Goal: Information Seeking & Learning: Check status

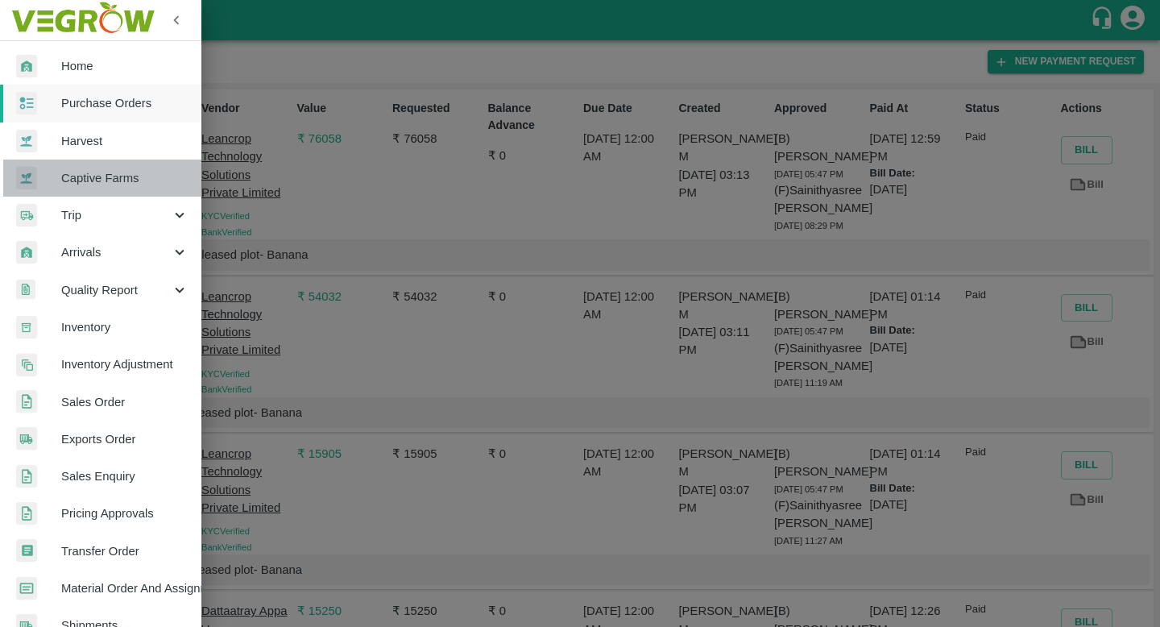
click at [120, 180] on span "Captive Farms" at bounding box center [124, 178] width 127 height 18
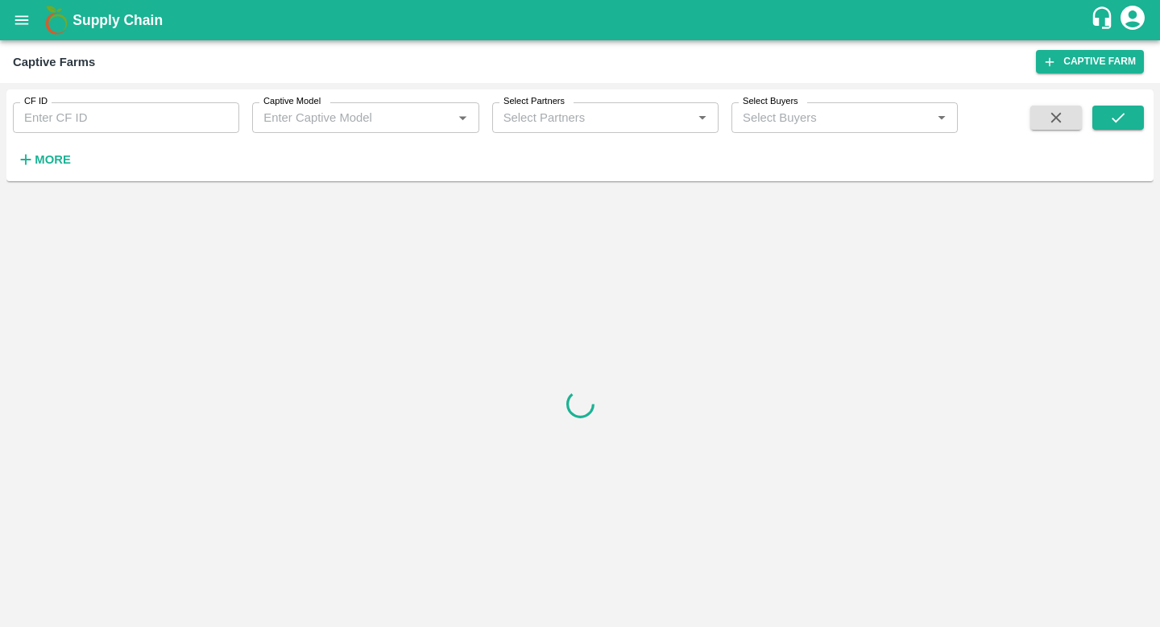
click at [384, 121] on input "Captive Model" at bounding box center [352, 117] width 190 height 21
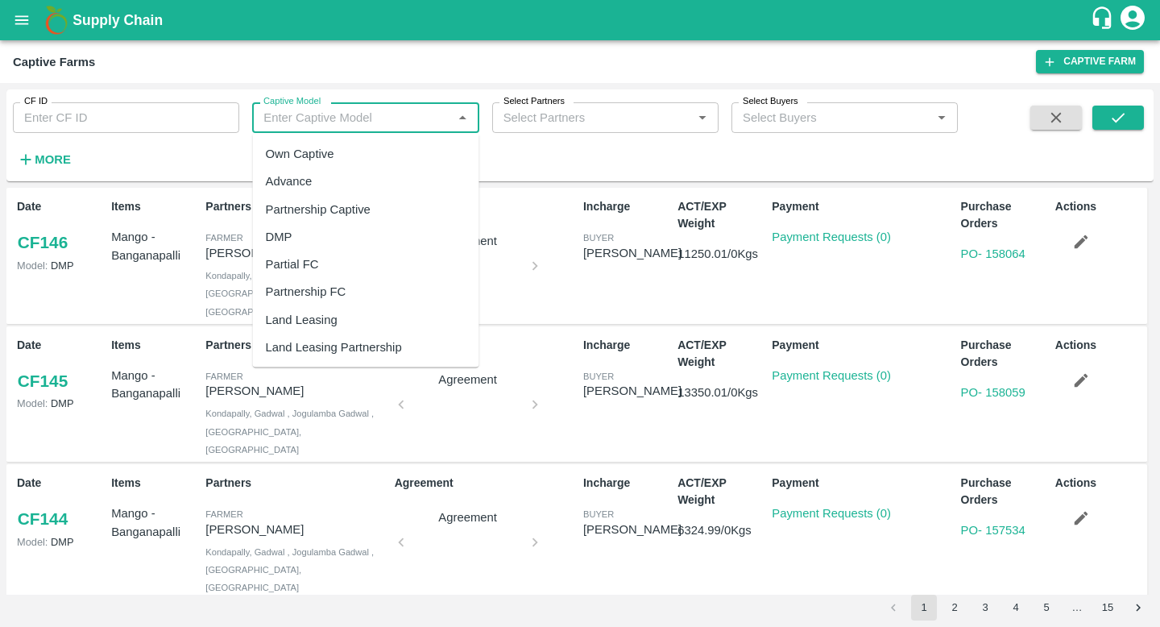
click at [319, 314] on div "Land Leasing" at bounding box center [302, 319] width 72 height 18
type input "Land Leasing"
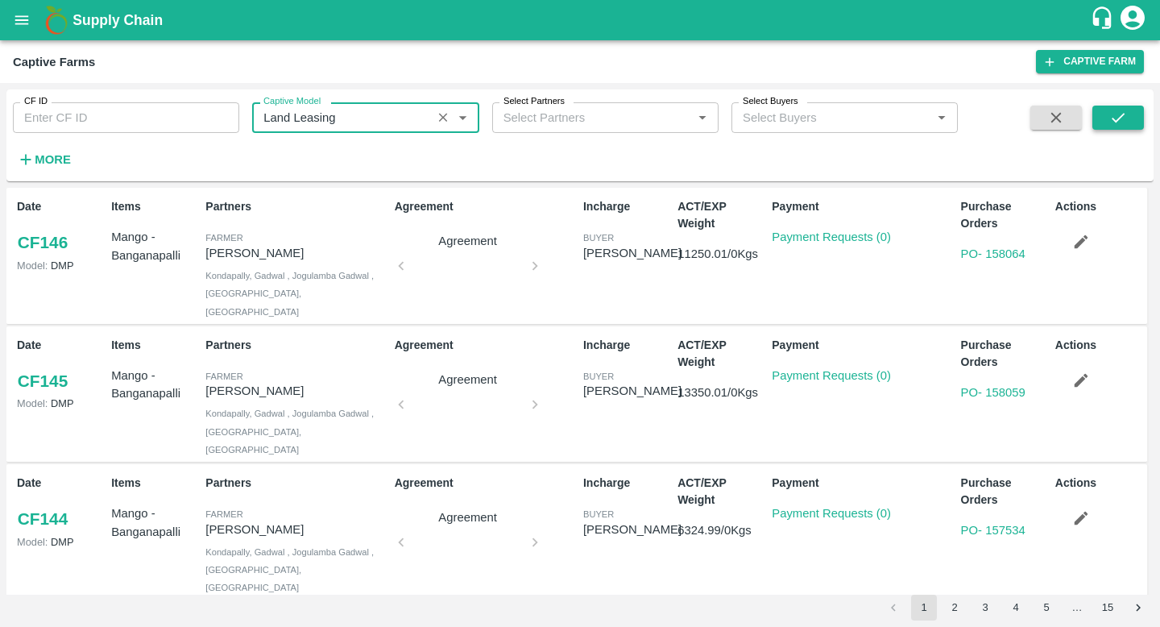
click at [1120, 122] on icon "submit" at bounding box center [1118, 118] width 18 height 18
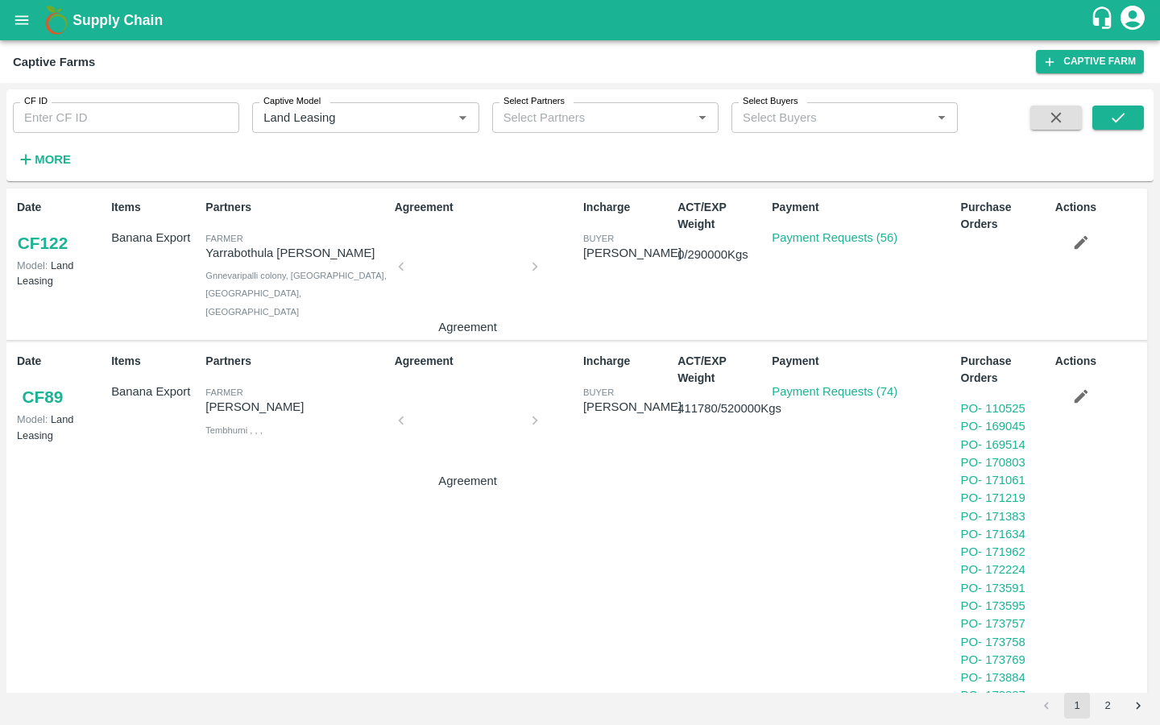
scroll to position [760, 0]
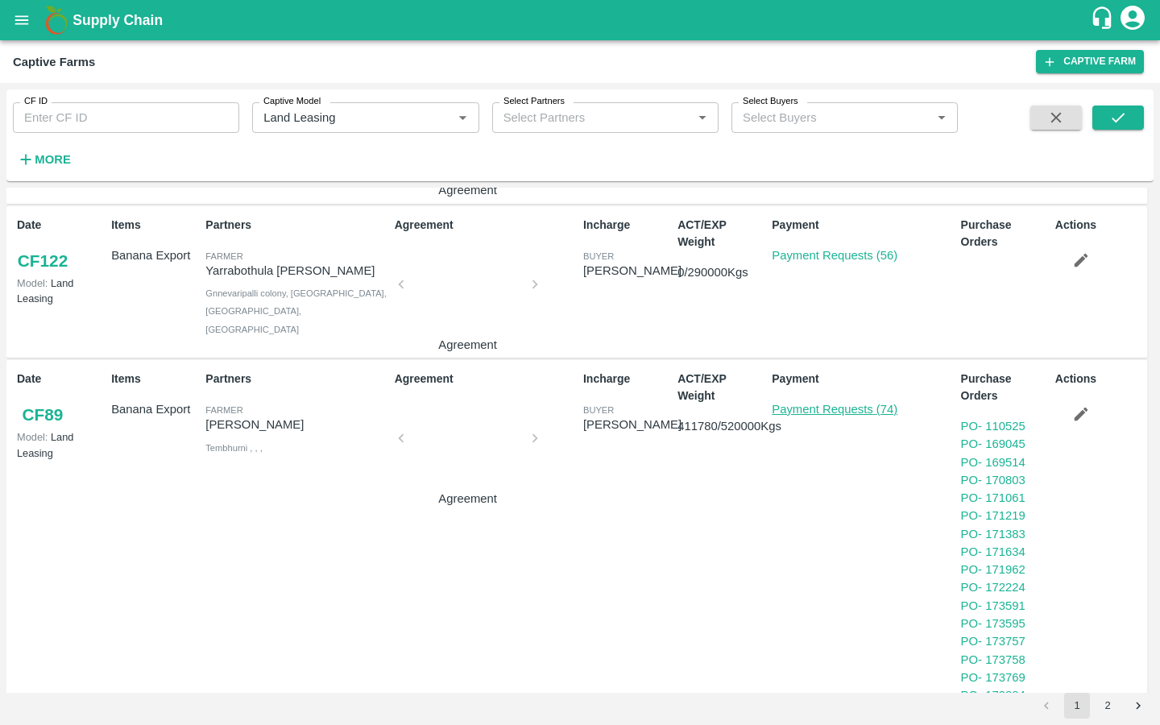
click at [799, 408] on link "Payment Requests (74)" at bounding box center [835, 409] width 126 height 13
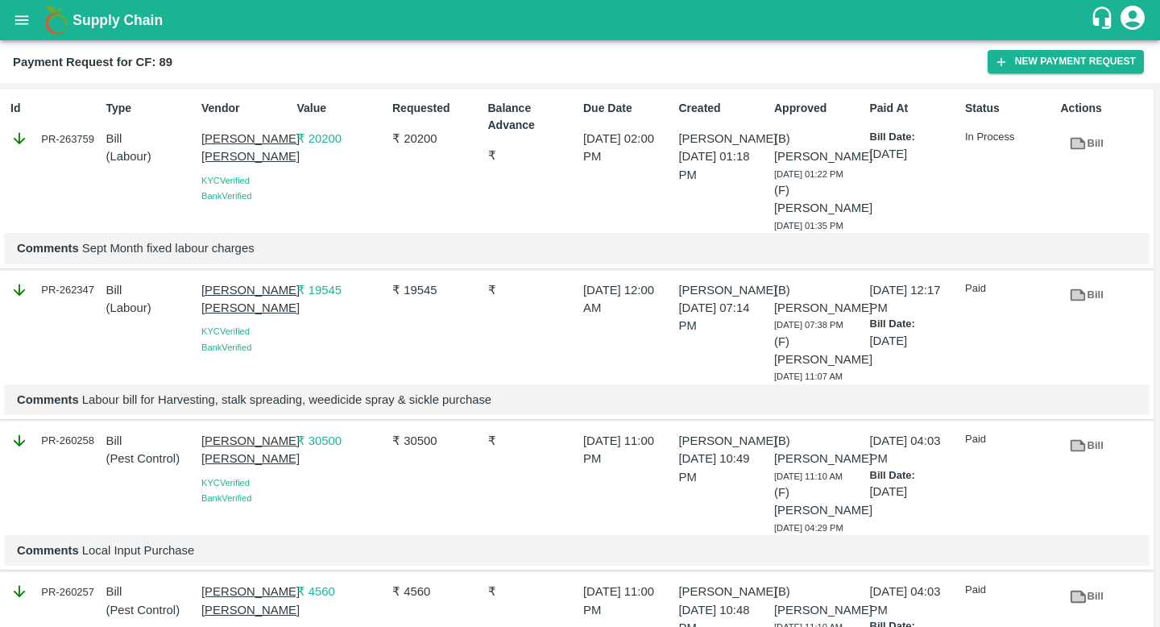
scroll to position [10275, 0]
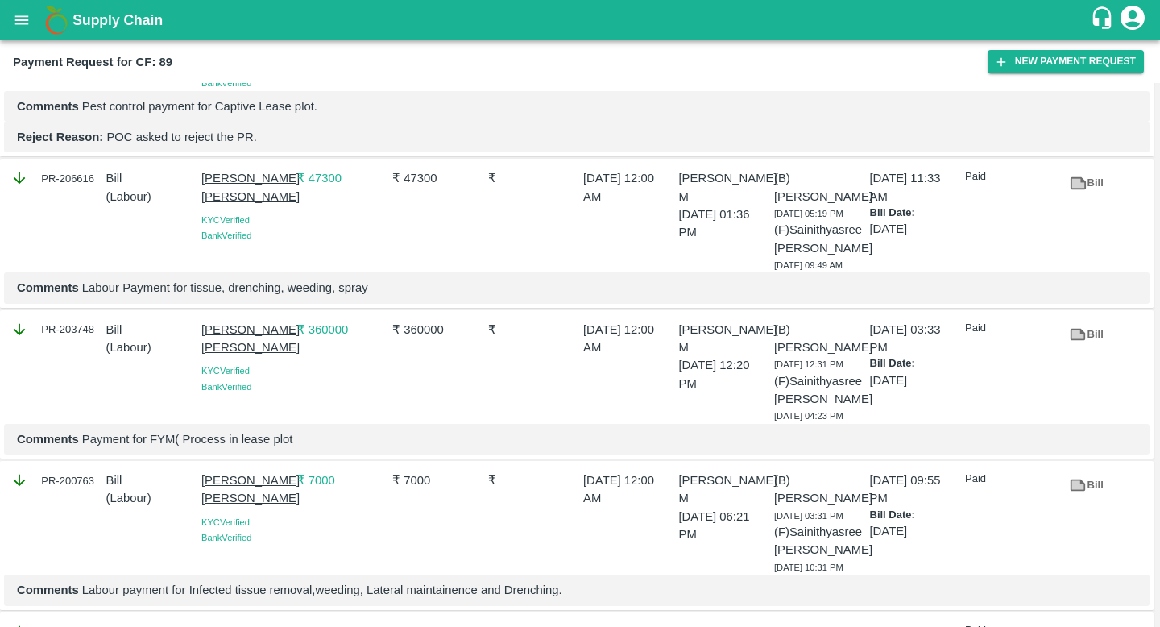
drag, startPoint x: 456, startPoint y: 172, endPoint x: 409, endPoint y: 171, distance: 46.7
drag, startPoint x: 399, startPoint y: 168, endPoint x: 449, endPoint y: 168, distance: 50.7
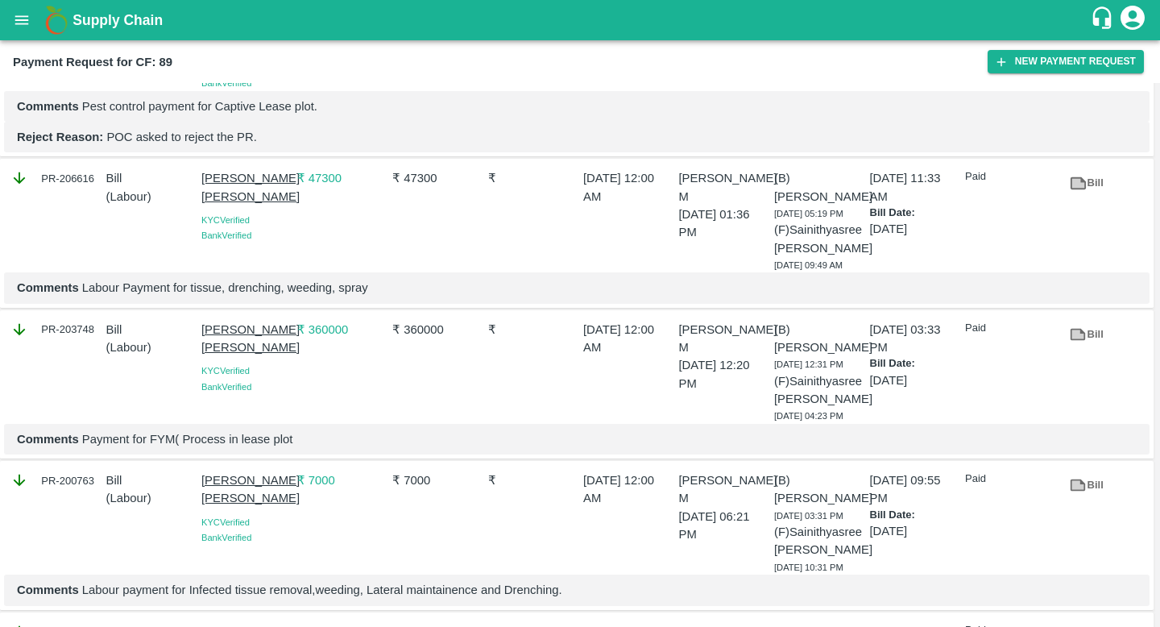
copy p "45755.07"
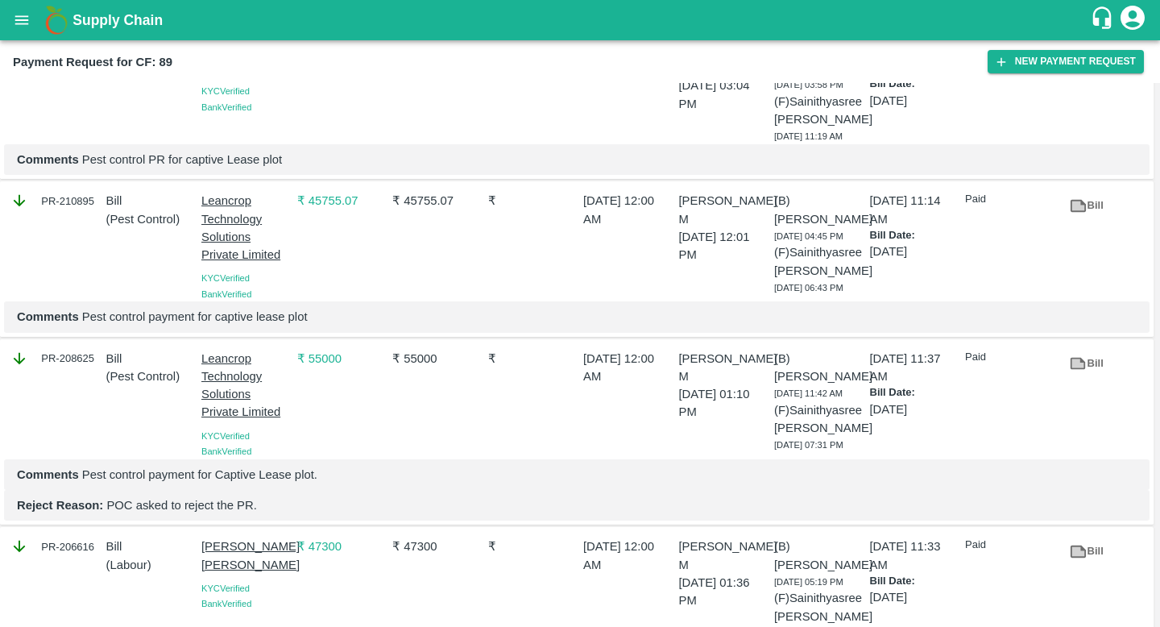
click at [1080, 61] on icon at bounding box center [1078, 55] width 15 height 12
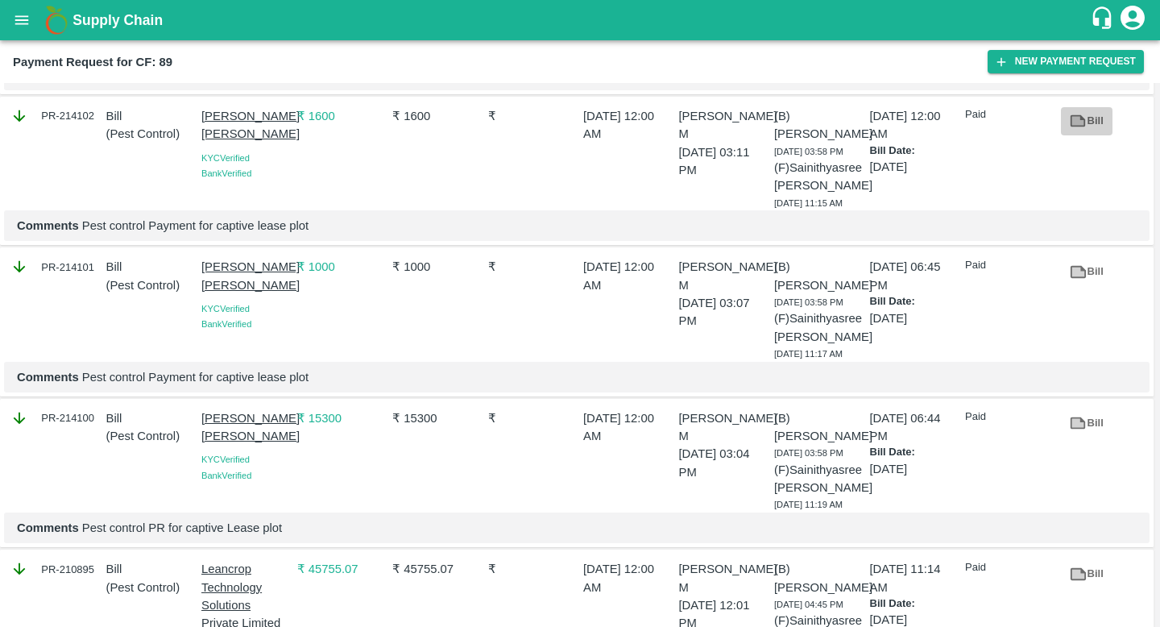
click at [1075, 127] on icon at bounding box center [1078, 121] width 15 height 12
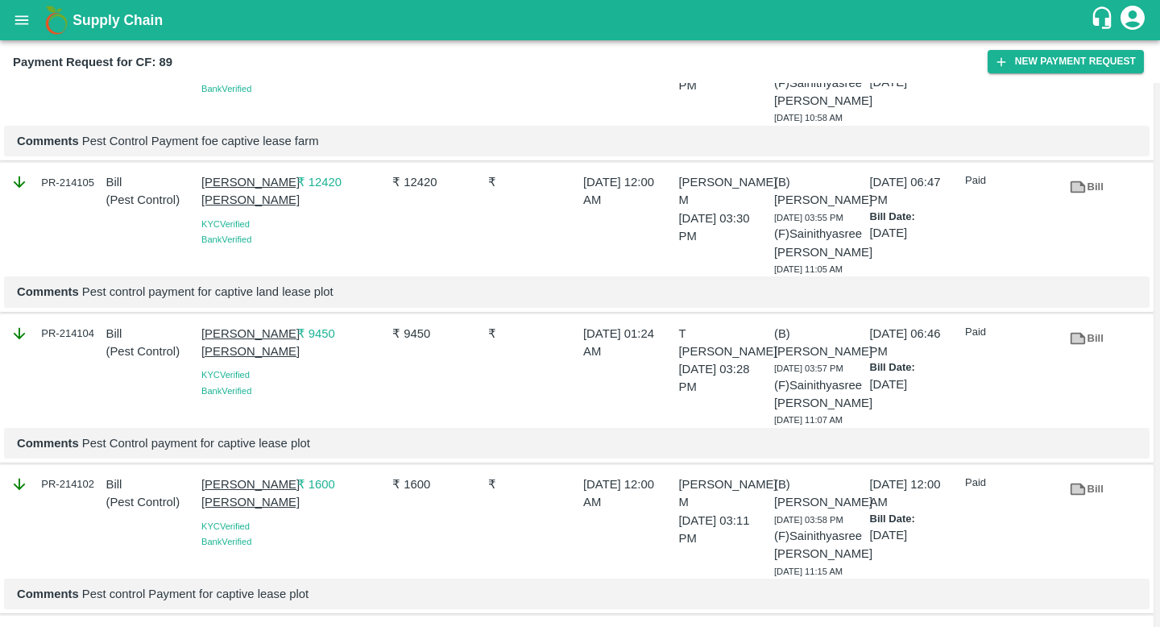
click at [1087, 201] on link "Bill" at bounding box center [1087, 187] width 52 height 28
click at [1100, 51] on link "Bill" at bounding box center [1087, 37] width 52 height 28
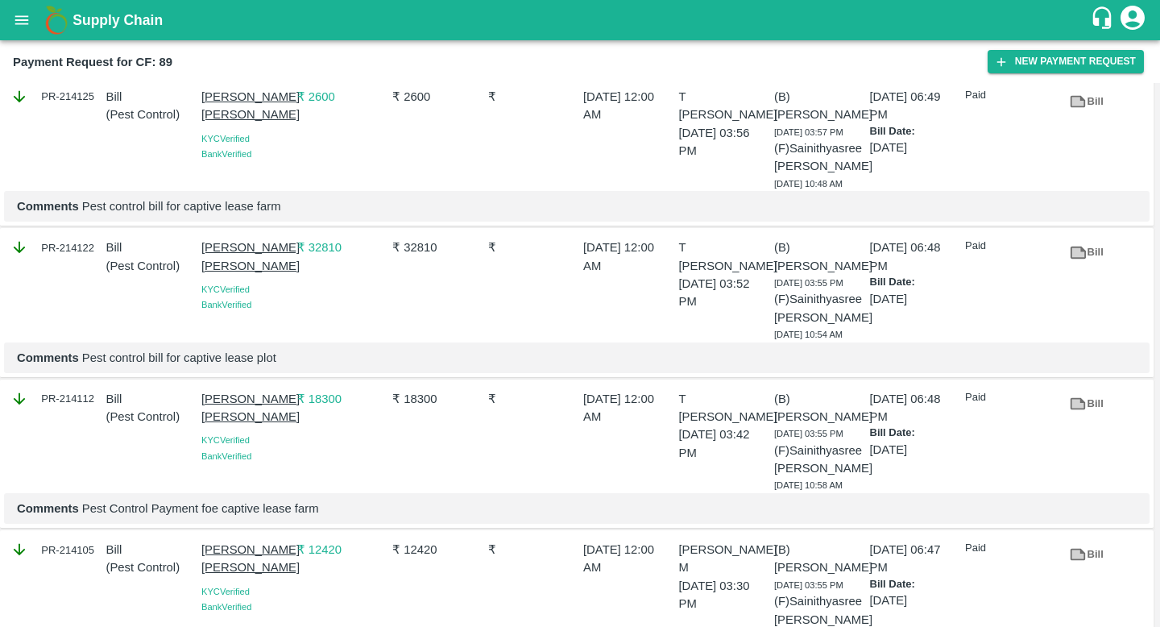
click at [1097, 267] on link "Bill" at bounding box center [1087, 252] width 52 height 28
click at [1081, 108] on icon at bounding box center [1078, 102] width 15 height 12
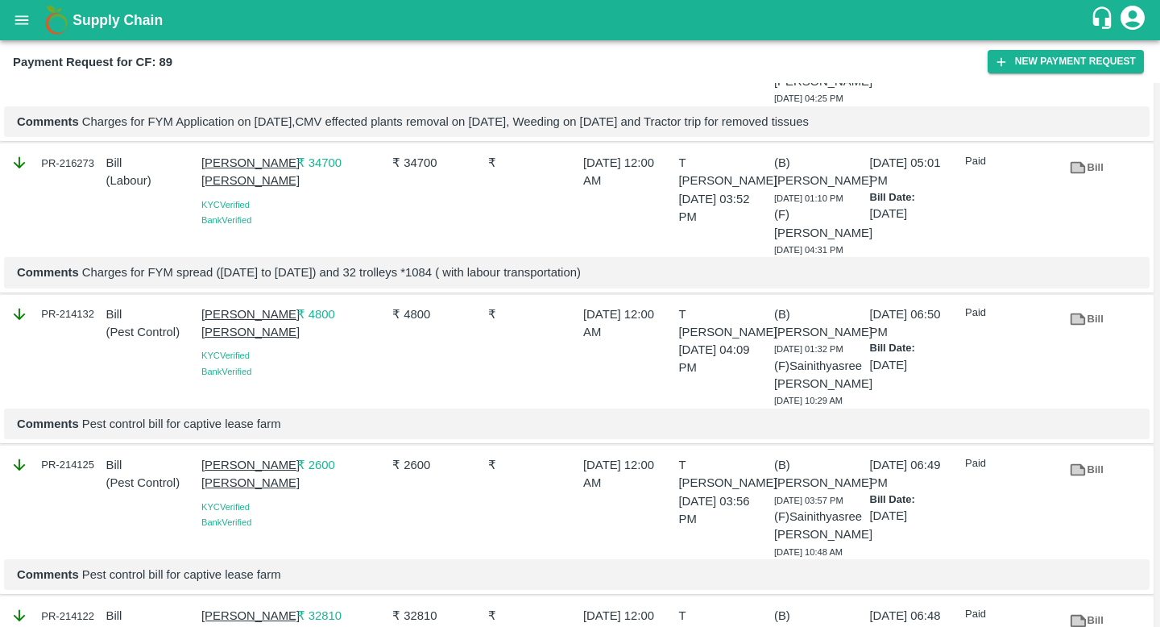
click at [1093, 333] on link "Bill" at bounding box center [1087, 319] width 52 height 28
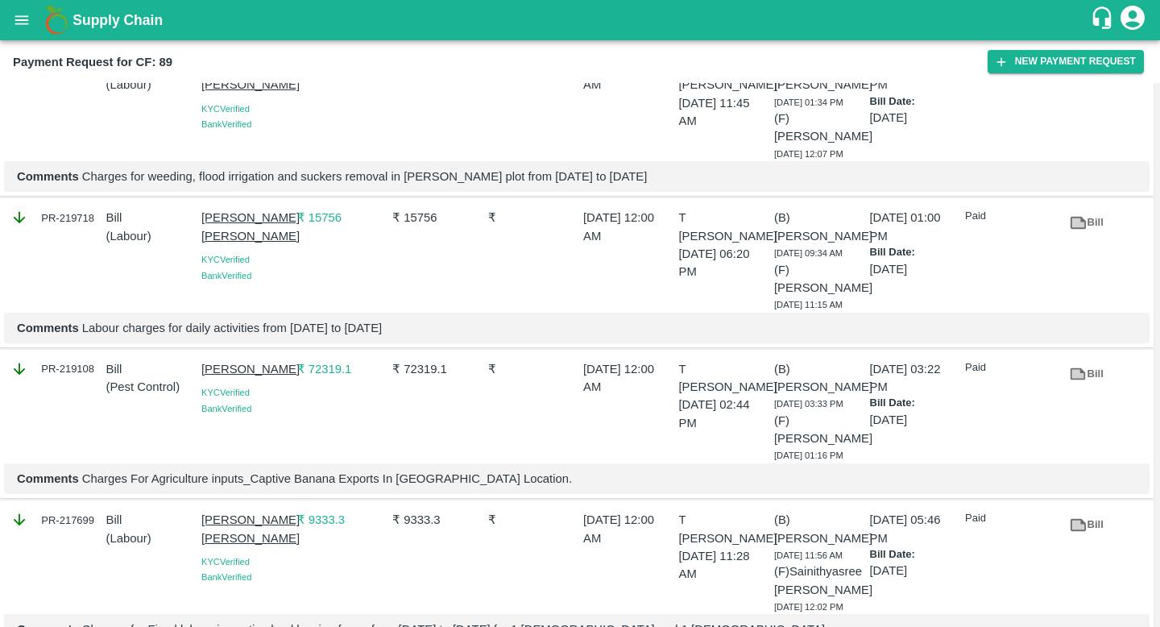
click at [1084, 360] on link "Bill" at bounding box center [1087, 374] width 52 height 28
drag, startPoint x: 402, startPoint y: 351, endPoint x: 442, endPoint y: 351, distance: 40.3
click at [442, 360] on p "₹ 72319.1" at bounding box center [436, 369] width 89 height 18
copy p "72319.1"
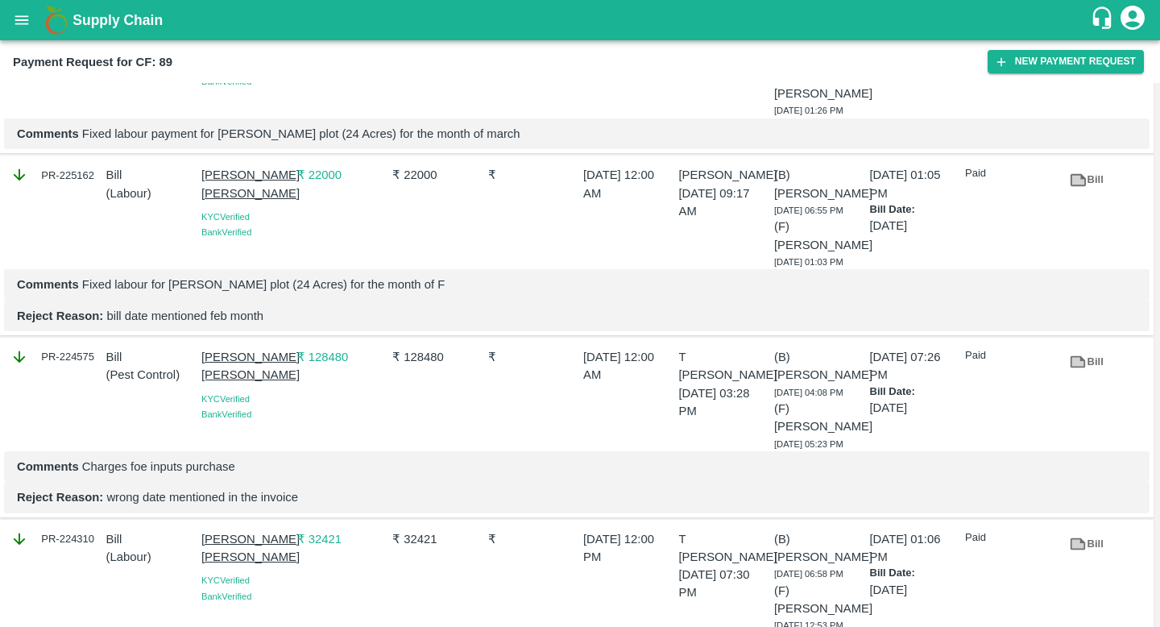
click at [1082, 346] on div "Bill" at bounding box center [1078, 359] width 48 height 35
click at [1081, 368] on icon at bounding box center [1078, 362] width 18 height 18
drag, startPoint x: 449, startPoint y: 350, endPoint x: 403, endPoint y: 352, distance: 46.8
click at [403, 352] on p "₹ 128480" at bounding box center [436, 357] width 89 height 18
copy p "128480"
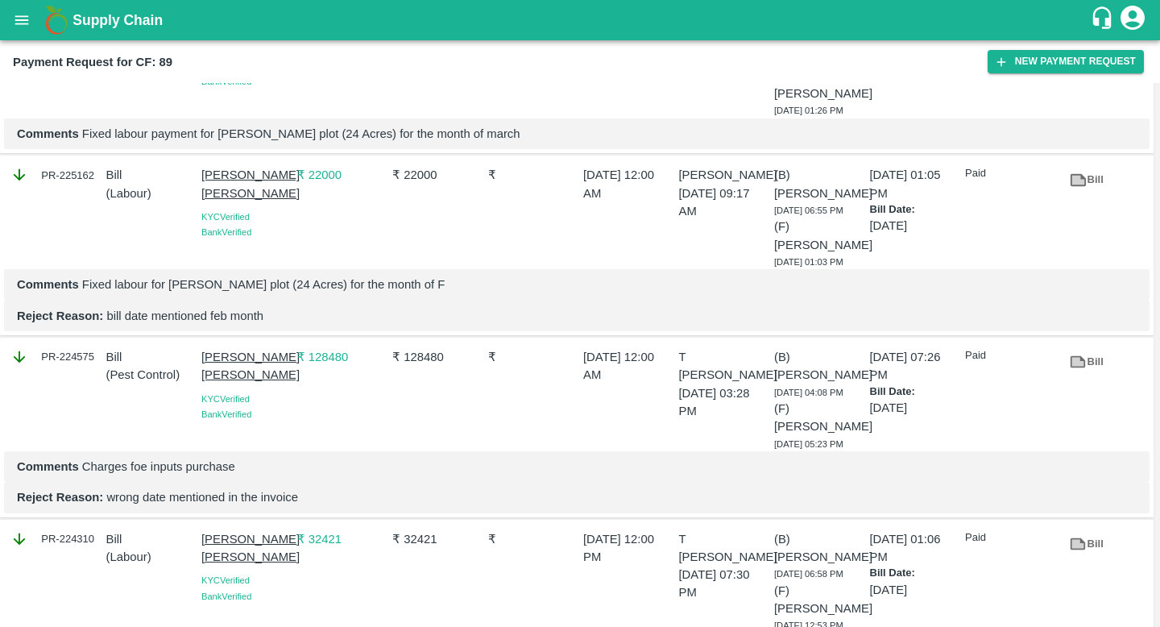
scroll to position [6348, 0]
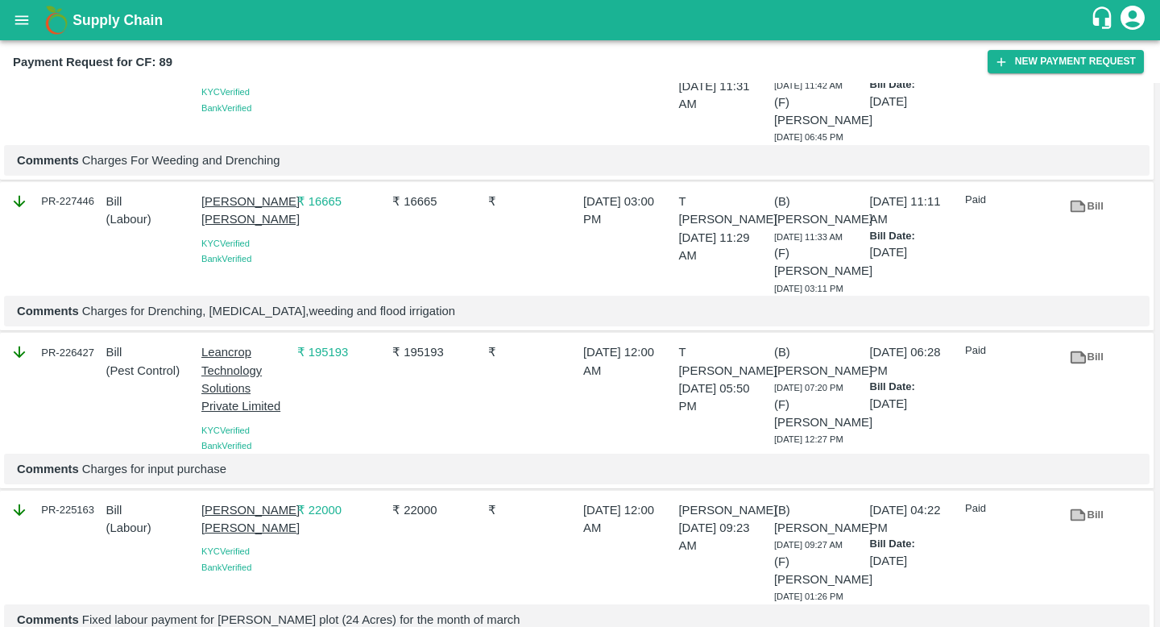
click at [1088, 367] on link "Bill" at bounding box center [1087, 357] width 52 height 28
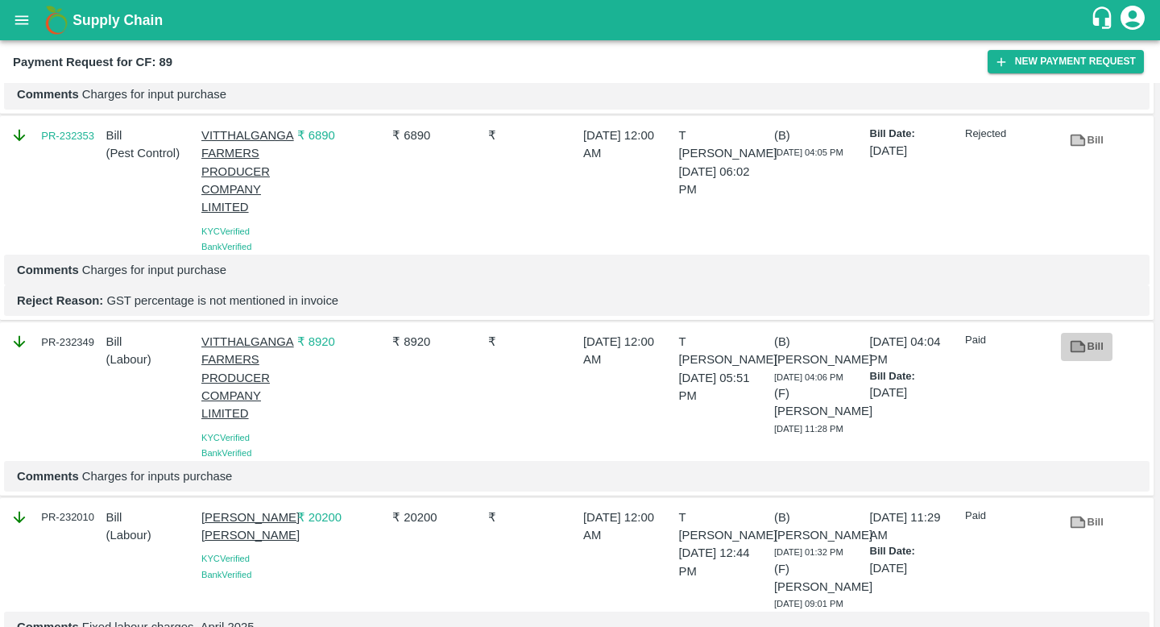
click at [1081, 353] on icon at bounding box center [1078, 347] width 15 height 12
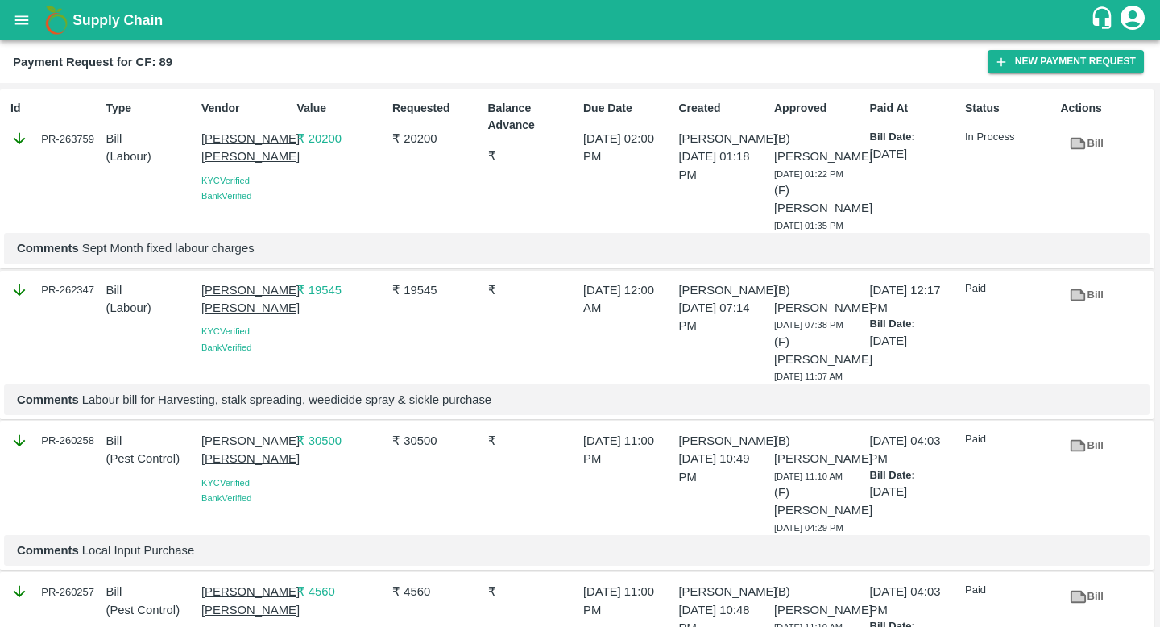
scroll to position [5197, 0]
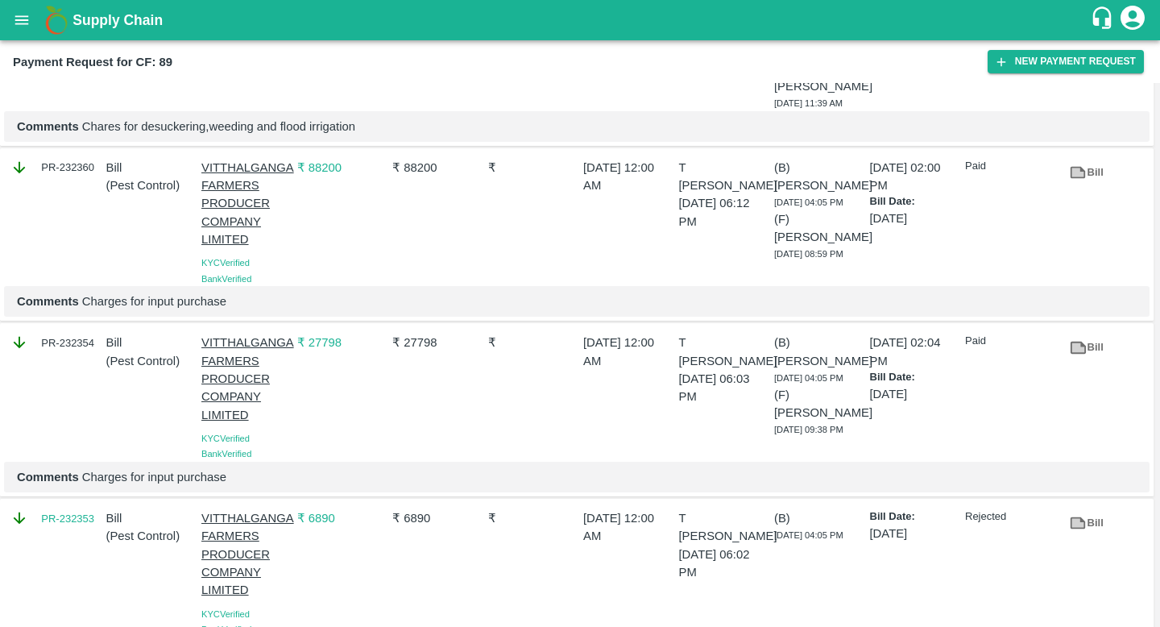
click at [1088, 358] on link "Bill" at bounding box center [1087, 347] width 52 height 28
drag, startPoint x: 399, startPoint y: 356, endPoint x: 435, endPoint y: 356, distance: 36.2
click at [435, 351] on p "₹ 27798" at bounding box center [436, 342] width 89 height 18
copy p "27798"
click at [1076, 178] on icon at bounding box center [1078, 172] width 15 height 12
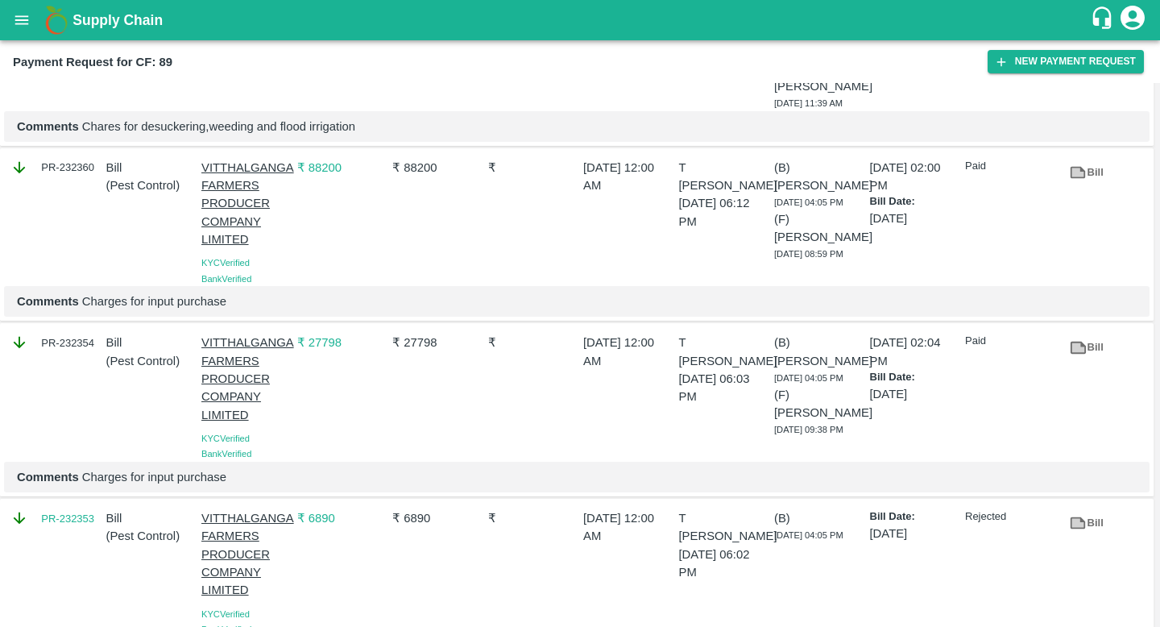
scroll to position [3188, 0]
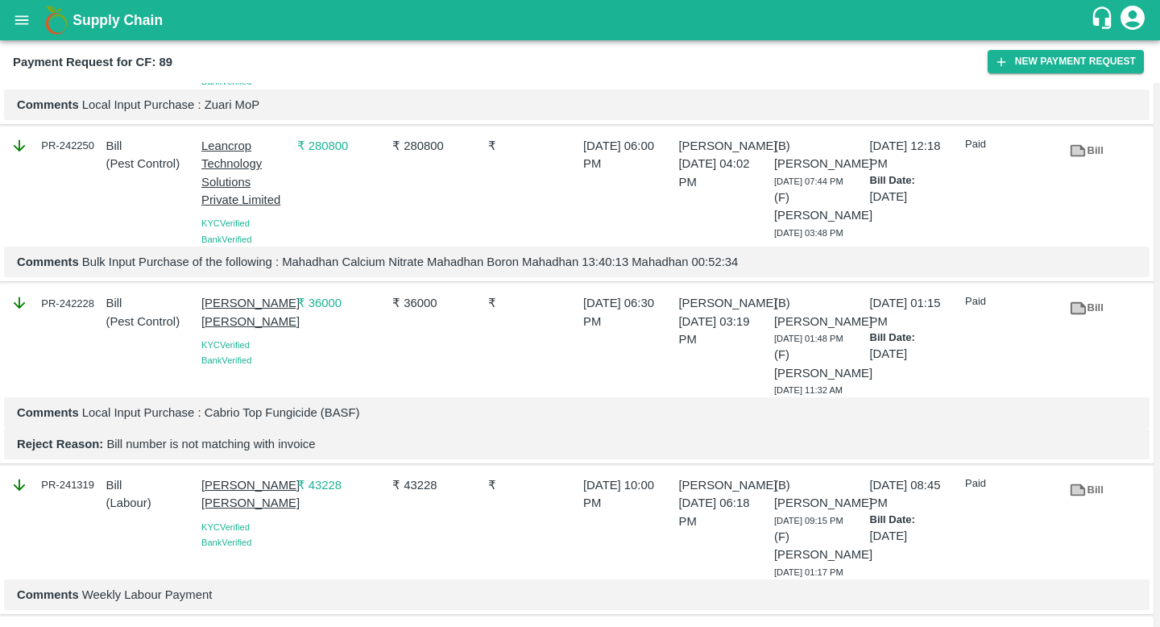
click at [1087, 322] on link "Bill" at bounding box center [1087, 308] width 52 height 28
click at [1094, 165] on link "Bill" at bounding box center [1087, 151] width 52 height 28
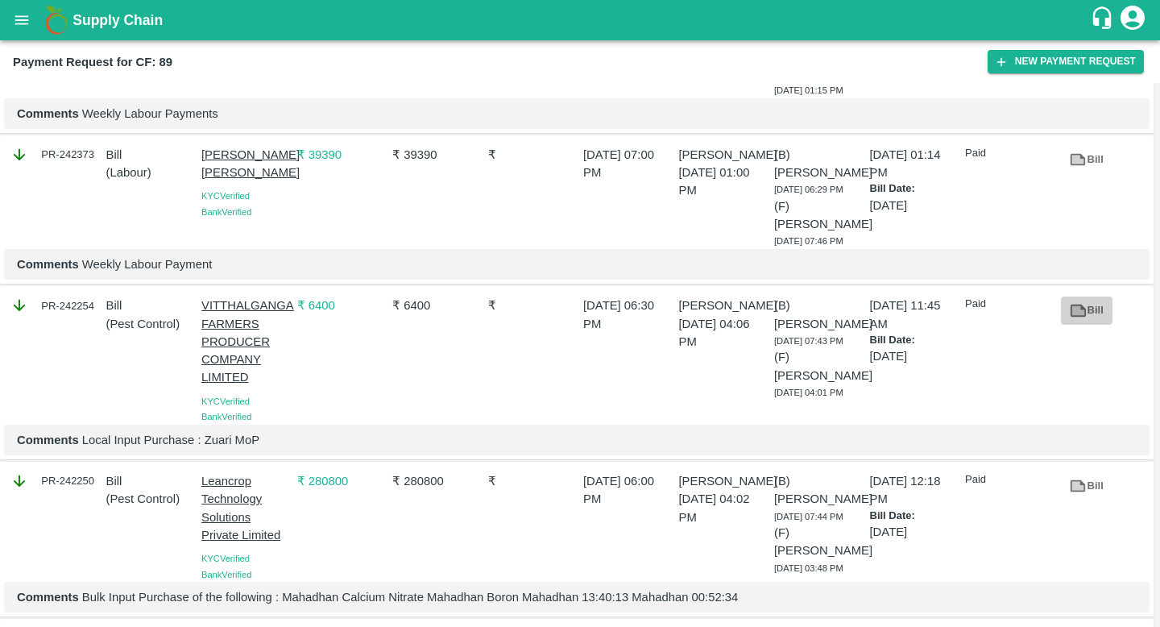
click at [1072, 317] on icon at bounding box center [1078, 310] width 15 height 12
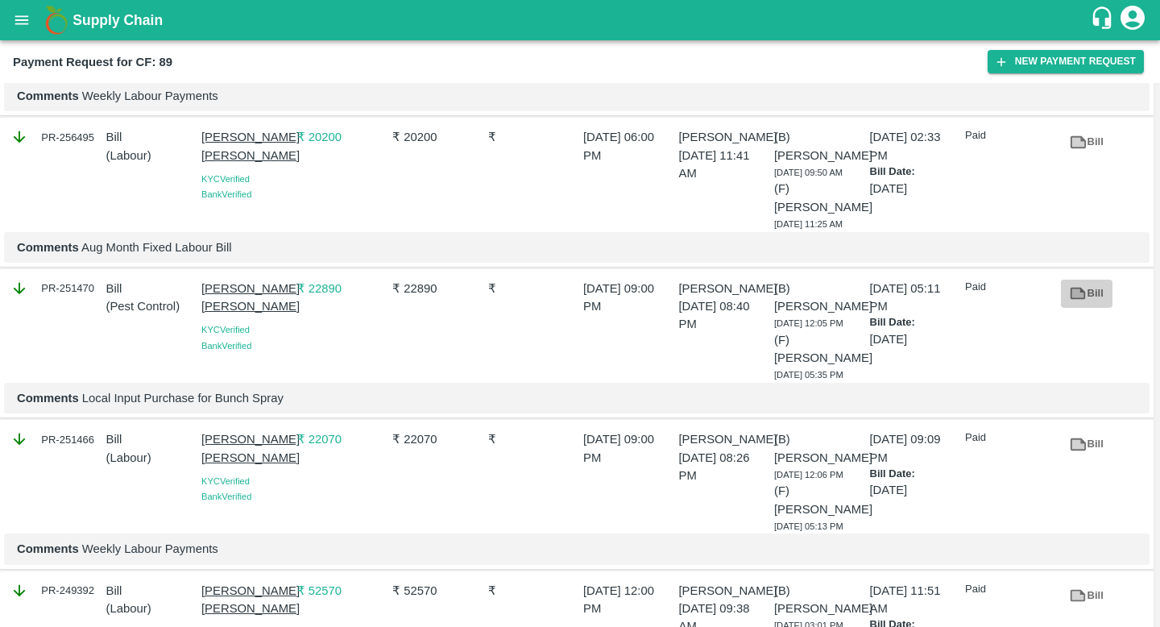
click at [1099, 308] on link "Bill" at bounding box center [1087, 294] width 52 height 28
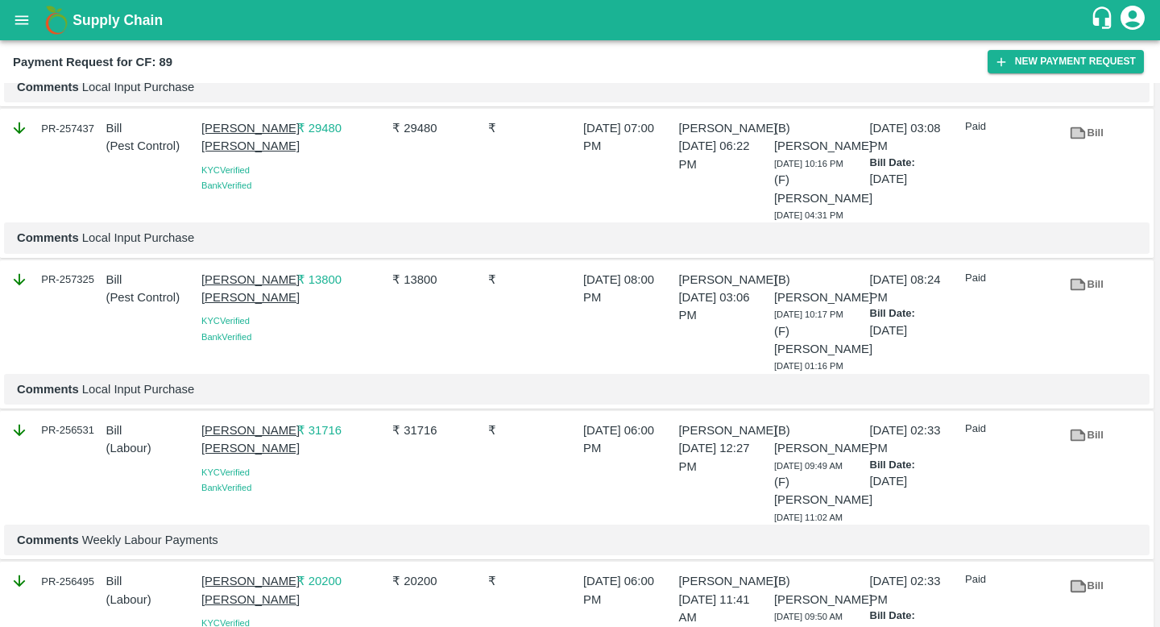
click at [1079, 288] on icon at bounding box center [1078, 284] width 12 height 9
click at [1086, 147] on link "Bill" at bounding box center [1087, 133] width 52 height 28
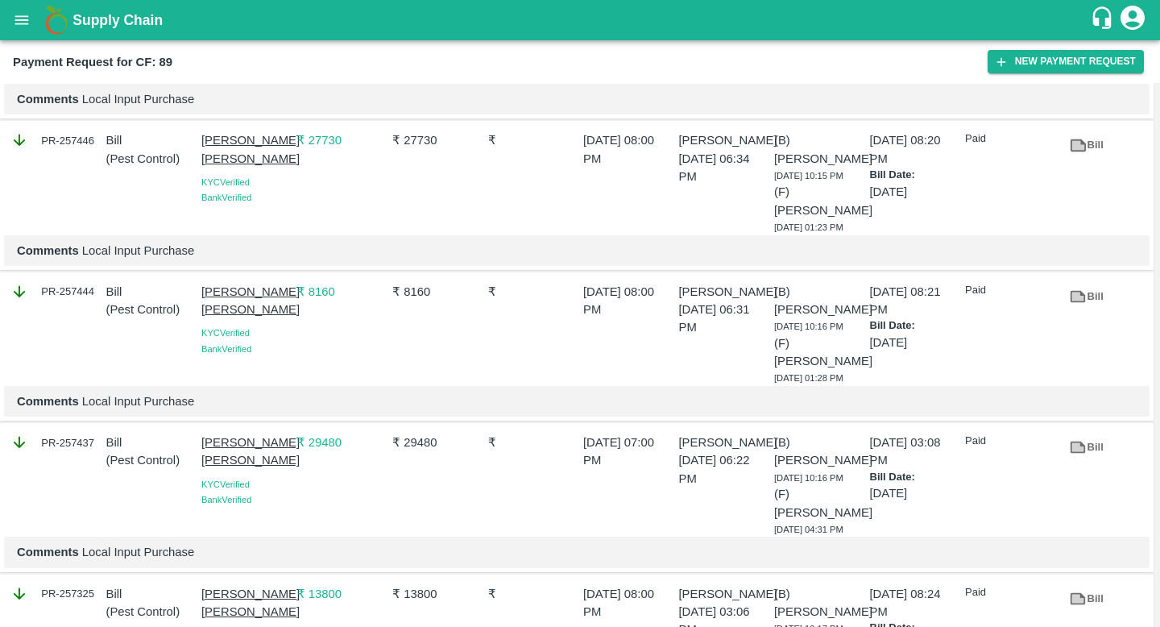
click at [1071, 302] on icon at bounding box center [1078, 296] width 15 height 12
click at [1080, 151] on icon at bounding box center [1078, 145] width 15 height 12
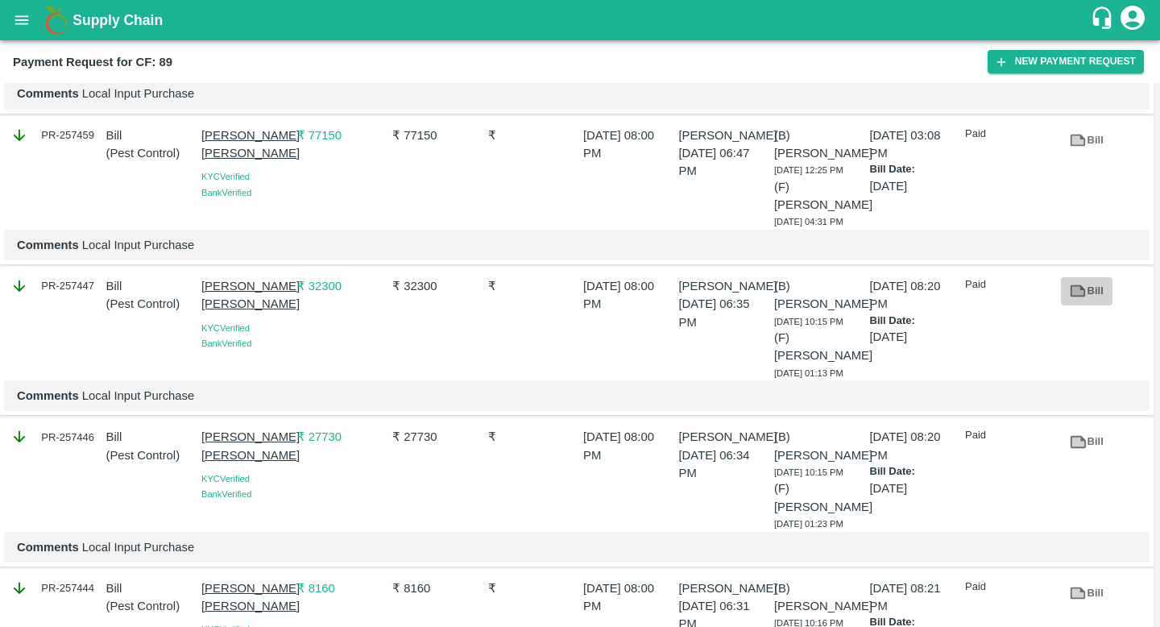
click at [1072, 296] on icon at bounding box center [1078, 291] width 12 height 9
click at [1069, 300] on icon at bounding box center [1078, 291] width 18 height 18
